Goal: Task Accomplishment & Management: Use online tool/utility

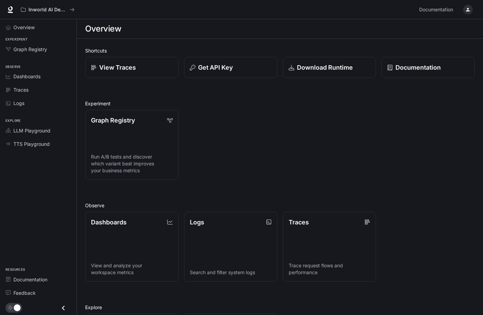
click at [470, 9] on icon "button" at bounding box center [467, 9] width 5 height 5
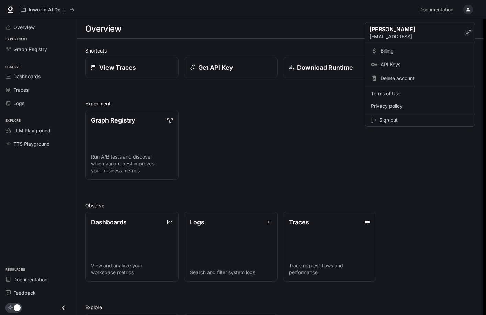
click at [385, 65] on span "API Keys" at bounding box center [424, 64] width 89 height 7
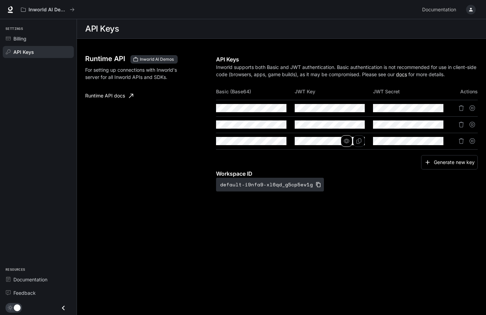
click at [349, 143] on icon "button" at bounding box center [346, 140] width 5 height 5
click at [270, 142] on button "button" at bounding box center [268, 141] width 12 height 12
click at [31, 37] on div "Billing" at bounding box center [41, 38] width 57 height 7
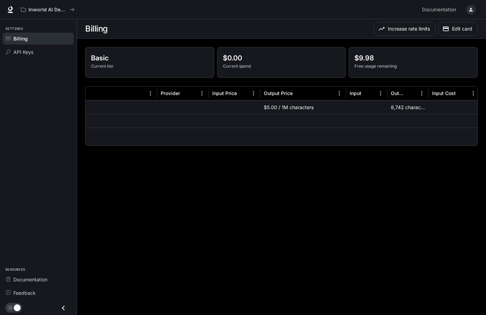
scroll to position [0, 170]
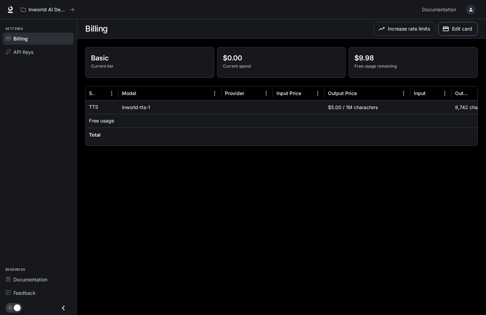
click at [450, 33] on button "Edit card" at bounding box center [457, 29] width 39 height 14
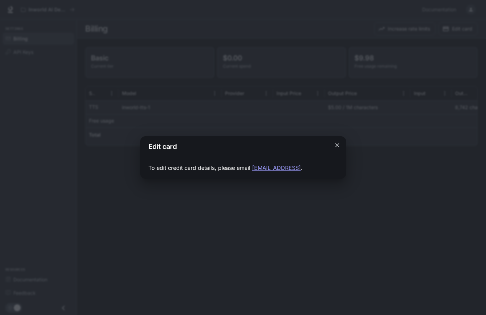
click at [334, 146] on icon "Close dialog" at bounding box center [337, 145] width 7 height 7
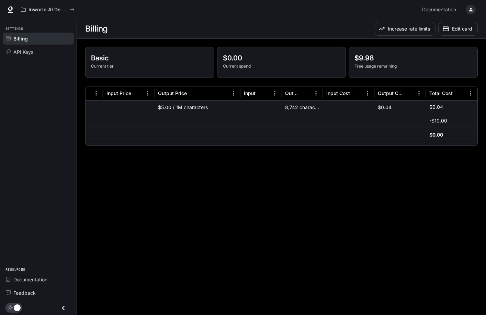
click at [126, 54] on p "Basic" at bounding box center [149, 58] width 117 height 10
click at [27, 53] on span "API Keys" at bounding box center [23, 51] width 20 height 7
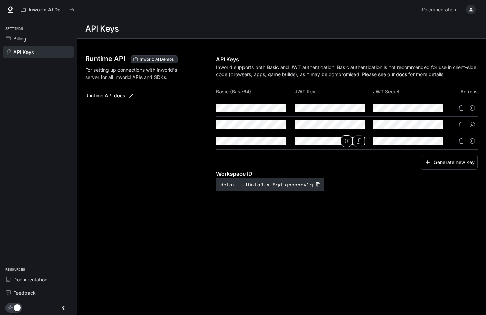
click at [347, 141] on icon "button" at bounding box center [346, 140] width 5 height 5
click at [426, 142] on icon "button" at bounding box center [424, 140] width 5 height 5
click at [267, 141] on icon "button" at bounding box center [267, 140] width 5 height 5
click at [267, 126] on icon "button" at bounding box center [267, 124] width 5 height 5
click at [442, 158] on button "Generate new key" at bounding box center [449, 162] width 57 height 15
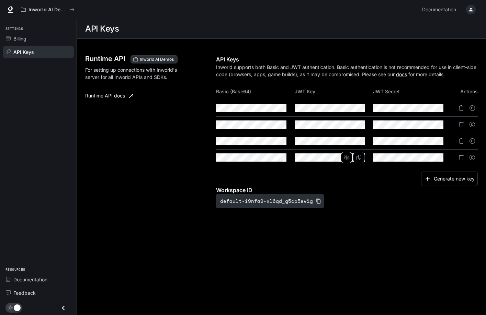
scroll to position [0, 37]
click at [462, 160] on icon "Delete API key" at bounding box center [460, 157] width 5 height 5
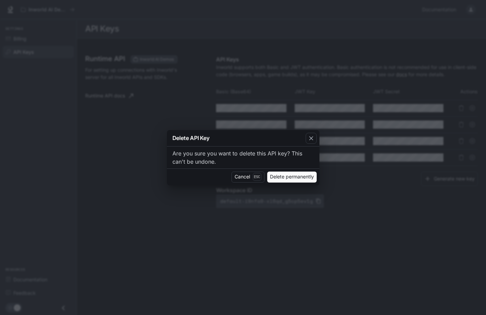
click at [292, 177] on button "Delete permanently" at bounding box center [291, 177] width 49 height 11
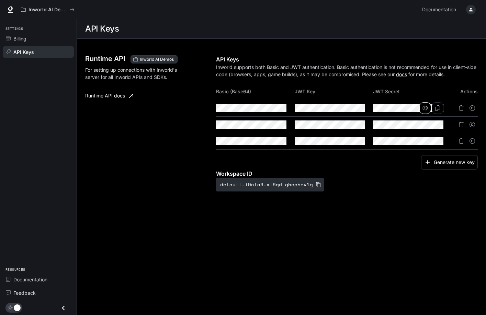
click at [425, 108] on icon "button" at bounding box center [424, 107] width 5 height 5
click at [278, 108] on icon "Copy Basic (Base64)" at bounding box center [280, 107] width 5 height 5
click at [268, 109] on icon "button" at bounding box center [267, 108] width 5 height 4
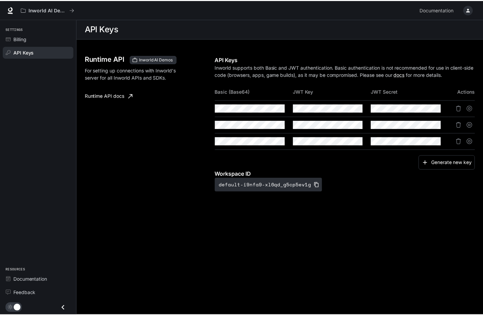
scroll to position [0, 373]
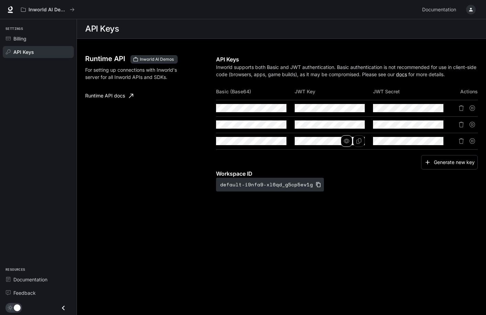
click at [349, 141] on button "button" at bounding box center [346, 141] width 12 height 12
click at [425, 141] on icon "button" at bounding box center [424, 140] width 5 height 5
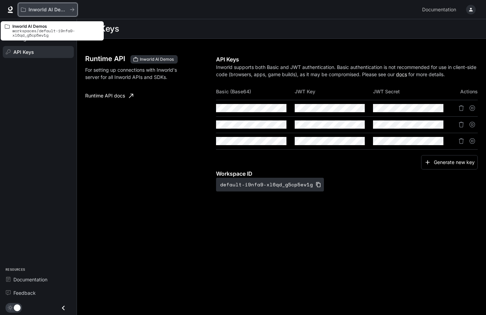
click at [30, 10] on p "Inworld AI Demos" at bounding box center [47, 10] width 38 height 6
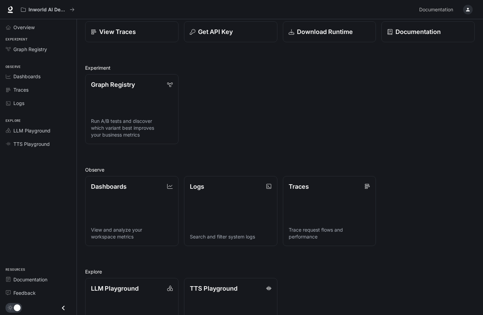
scroll to position [77, 0]
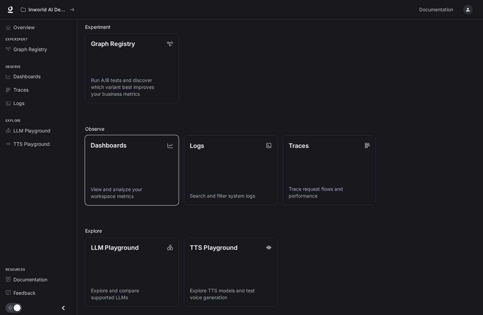
click at [151, 189] on p "View and analyze your workspace metrics" at bounding box center [132, 193] width 82 height 14
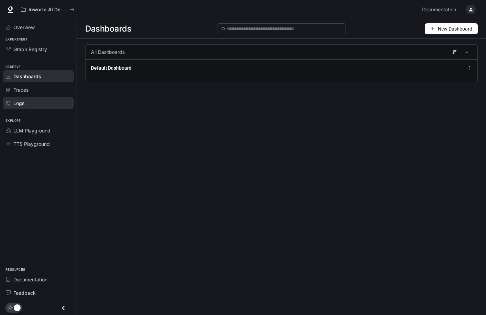
click at [45, 101] on div "Logs" at bounding box center [41, 103] width 57 height 7
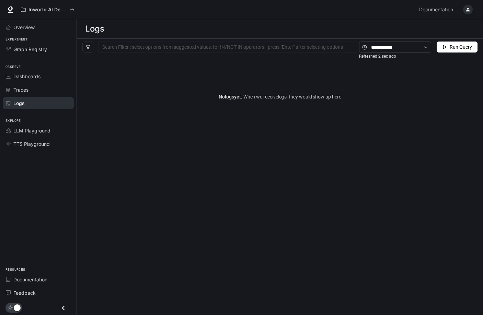
click at [441, 51] on button "Run Query" at bounding box center [457, 47] width 41 height 11
click at [396, 48] on input "text" at bounding box center [395, 48] width 48 height 8
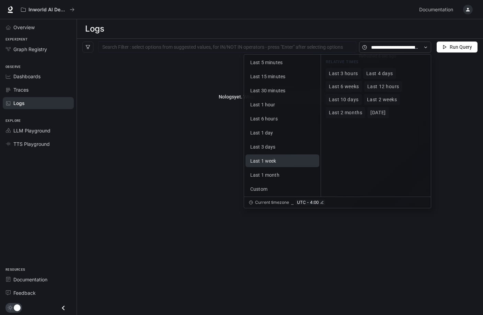
click at [268, 167] on button "Last 1 week" at bounding box center [282, 160] width 74 height 13
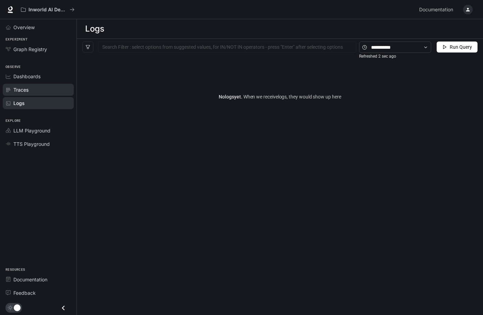
click at [36, 89] on div "Traces" at bounding box center [41, 89] width 57 height 7
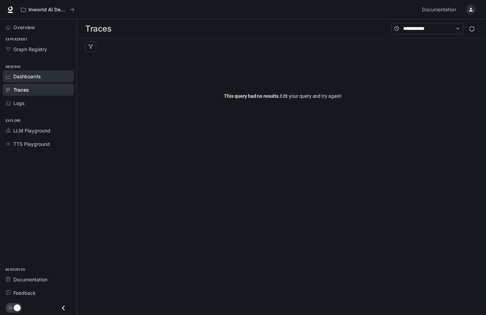
click at [37, 76] on span "Dashboards" at bounding box center [26, 76] width 27 height 7
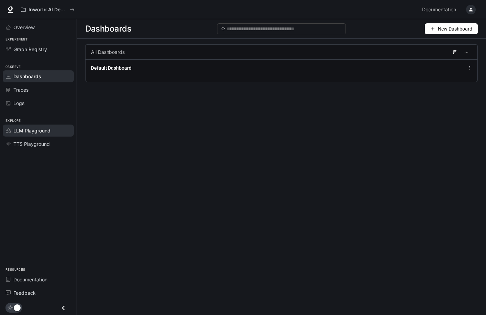
click at [33, 135] on link "LLM Playground" at bounding box center [38, 131] width 71 height 12
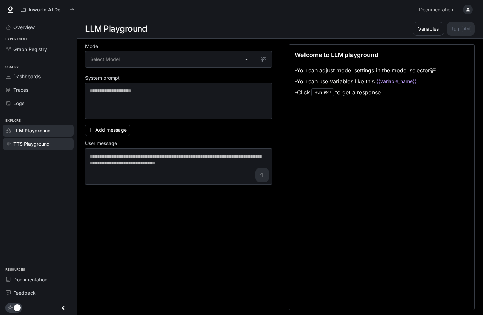
click at [34, 143] on span "TTS Playground" at bounding box center [31, 143] width 36 height 7
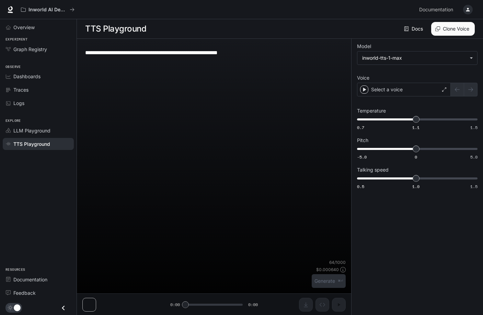
type textarea "**********"
type input "**********"
type input "***"
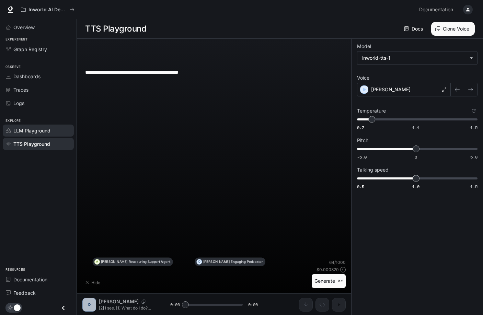
click at [34, 132] on span "LLM Playground" at bounding box center [31, 130] width 37 height 7
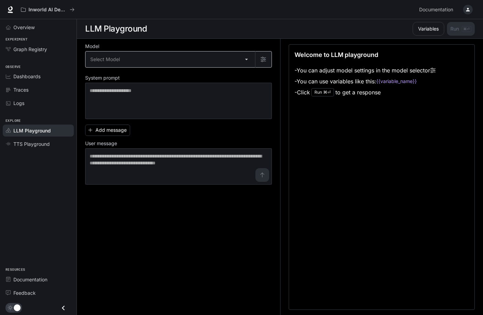
click at [192, 63] on body "Skip to main content Inworld AI Demos Documentation Documentation Portal Overvi…" at bounding box center [241, 157] width 483 height 315
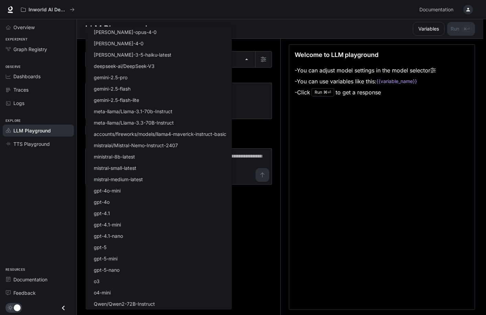
click at [286, 189] on div at bounding box center [243, 157] width 486 height 315
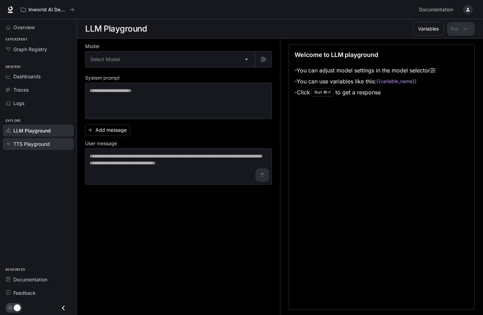
click at [39, 141] on span "TTS Playground" at bounding box center [31, 143] width 36 height 7
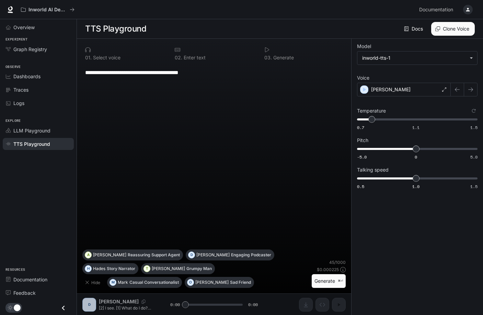
click at [328, 281] on button "Generate ⌘⏎" at bounding box center [329, 281] width 34 height 14
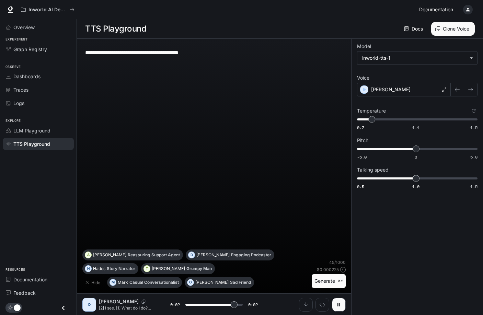
type input "*"
click at [467, 9] on icon "button" at bounding box center [468, 10] width 4 height 4
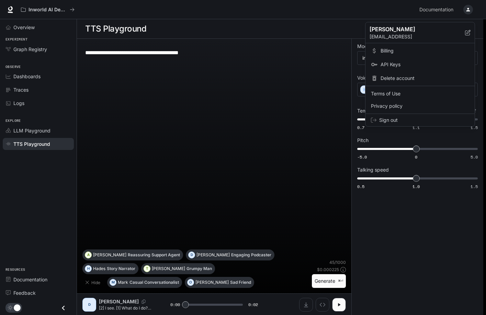
click at [391, 51] on span "Billing" at bounding box center [424, 50] width 89 height 7
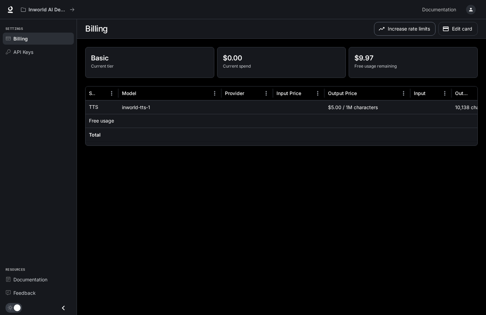
click at [392, 26] on button "Increase rate limits" at bounding box center [404, 29] width 61 height 14
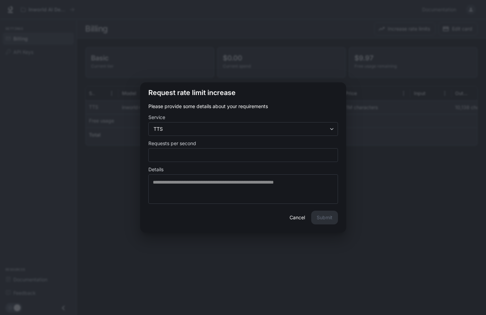
click at [299, 218] on button "Cancel" at bounding box center [297, 218] width 22 height 14
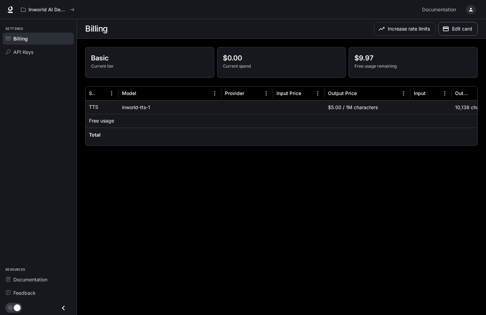
click at [455, 30] on button "Edit card" at bounding box center [457, 29] width 39 height 14
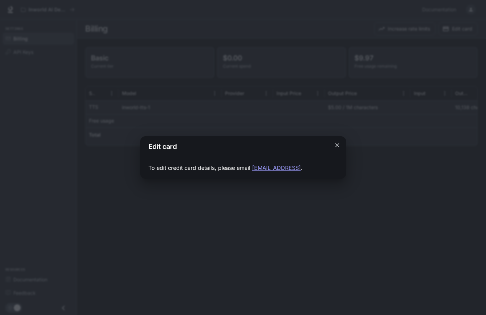
click at [334, 146] on icon "Close dialog" at bounding box center [337, 145] width 7 height 7
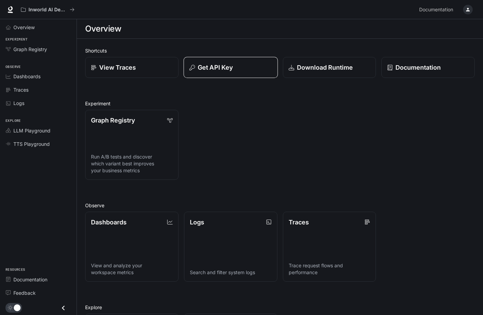
click at [208, 75] on button "Get API Key" at bounding box center [230, 67] width 94 height 21
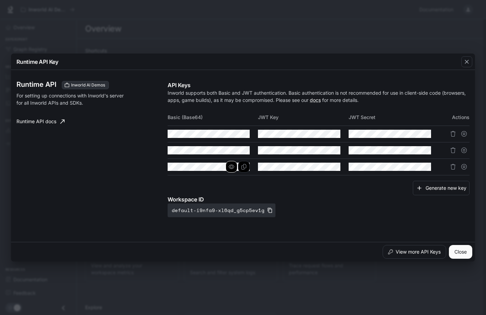
click at [231, 166] on icon "button" at bounding box center [231, 167] width 5 height 4
click at [245, 164] on icon "Copy Basic (Base64)" at bounding box center [243, 166] width 5 height 5
click at [242, 135] on icon "Copy Basic (Base64)" at bounding box center [243, 133] width 5 height 5
click at [245, 166] on icon "Copy Basic (Base64)" at bounding box center [243, 166] width 5 height 5
click at [444, 186] on button "Generate new key" at bounding box center [441, 188] width 57 height 15
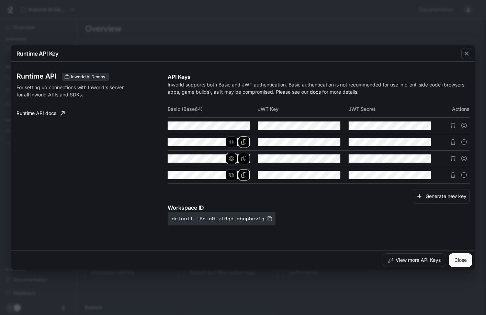
click at [232, 158] on icon "button" at bounding box center [231, 158] width 5 height 5
click at [232, 143] on icon "button" at bounding box center [231, 141] width 5 height 5
click at [230, 125] on icon "button" at bounding box center [231, 125] width 5 height 5
click at [243, 160] on icon "Copy Basic (Base64)" at bounding box center [243, 158] width 5 height 5
click at [232, 128] on icon "button" at bounding box center [231, 125] width 5 height 5
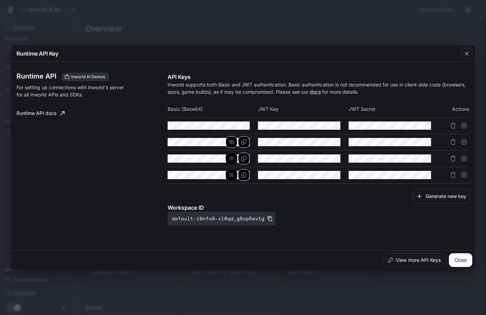
click at [230, 142] on icon "button" at bounding box center [231, 142] width 5 height 4
click at [228, 155] on button "button" at bounding box center [231, 159] width 12 height 12
click at [231, 173] on icon "button" at bounding box center [231, 175] width 5 height 4
click at [177, 23] on div "Runtime API Key Runtime API Inworld AI Demos For setting up connections with In…" at bounding box center [243, 157] width 486 height 315
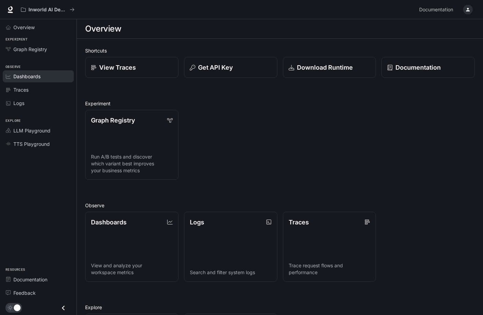
click at [27, 75] on span "Dashboards" at bounding box center [26, 76] width 27 height 7
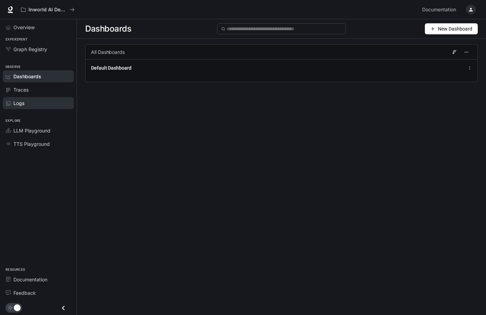
click at [30, 101] on div "Logs" at bounding box center [41, 103] width 57 height 7
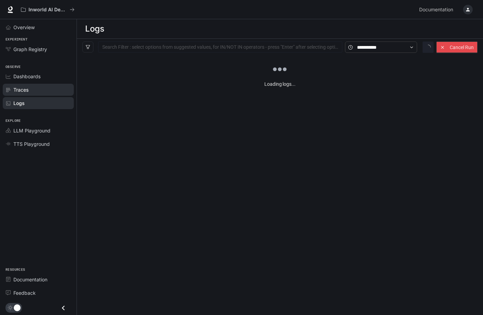
click at [34, 91] on div "Traces" at bounding box center [41, 89] width 57 height 7
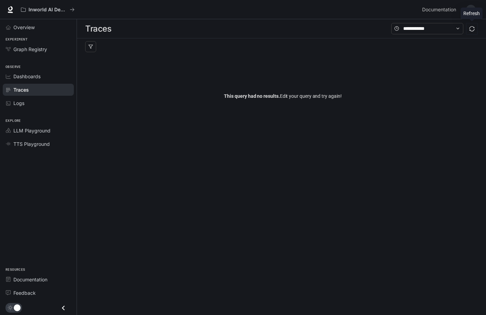
click at [473, 33] on button "button" at bounding box center [471, 28] width 11 height 11
click at [28, 106] on div "Logs" at bounding box center [41, 103] width 57 height 7
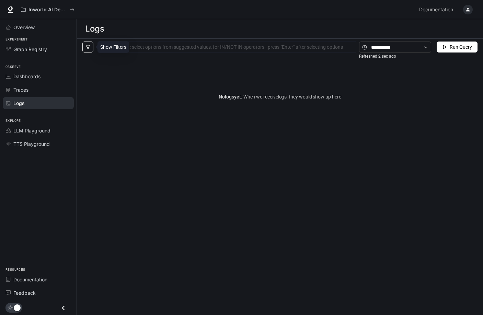
click at [89, 46] on icon "filter" at bounding box center [87, 47] width 5 height 5
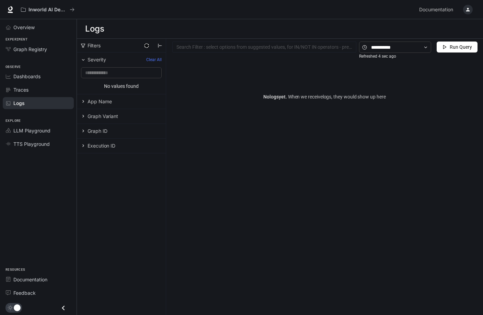
click at [103, 104] on span "App Name" at bounding box center [100, 101] width 24 height 6
click at [105, 151] on div "Graph ID" at bounding box center [121, 158] width 89 height 15
click at [104, 157] on span "Graph ID" at bounding box center [98, 158] width 20 height 6
click at [104, 198] on span "Execution ID" at bounding box center [102, 200] width 28 height 6
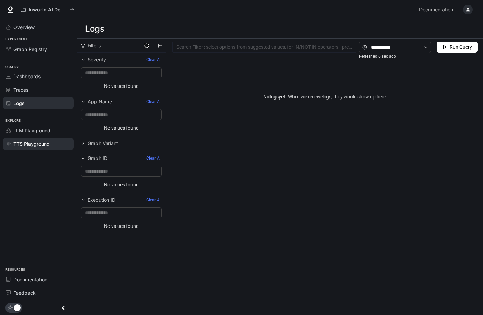
click at [33, 143] on span "TTS Playground" at bounding box center [31, 143] width 36 height 7
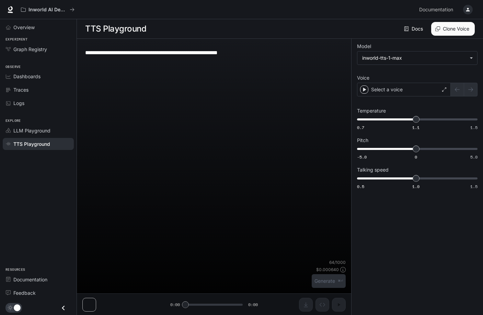
type textarea "**********"
type input "**********"
type input "***"
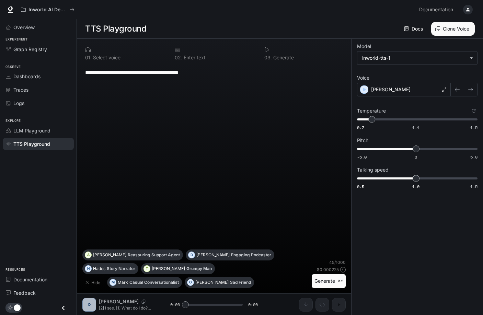
click at [465, 10] on icon "button" at bounding box center [467, 9] width 5 height 5
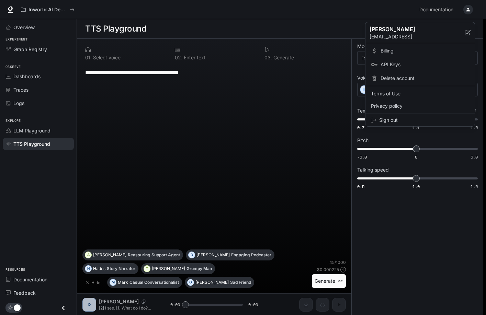
click at [394, 51] on span "Billing" at bounding box center [424, 50] width 89 height 7
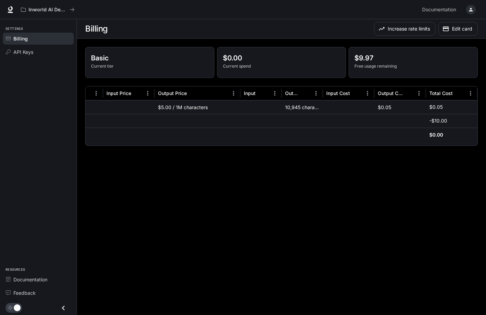
scroll to position [0, 170]
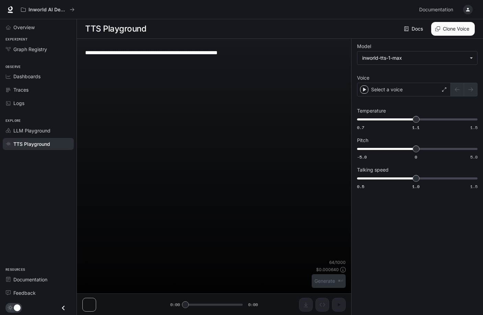
type textarea "**********"
type input "**********"
type input "***"
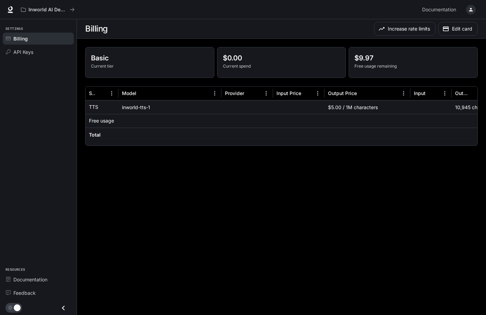
scroll to position [0, 170]
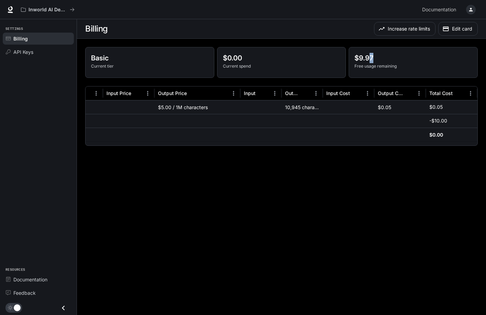
drag, startPoint x: 369, startPoint y: 58, endPoint x: 377, endPoint y: 58, distance: 8.2
click at [377, 58] on p "$9.97" at bounding box center [412, 58] width 117 height 10
click at [371, 68] on p "Free usage remaining" at bounding box center [412, 66] width 117 height 6
drag, startPoint x: 356, startPoint y: 57, endPoint x: 399, endPoint y: 69, distance: 44.8
click at [399, 69] on div "$9.97 Free usage remaining" at bounding box center [412, 61] width 117 height 16
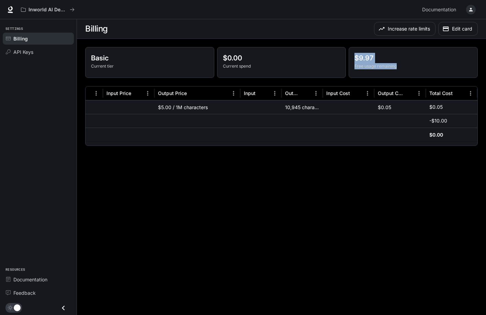
click at [399, 69] on p "Free usage remaining" at bounding box center [412, 66] width 117 height 6
